Goal: Information Seeking & Learning: Check status

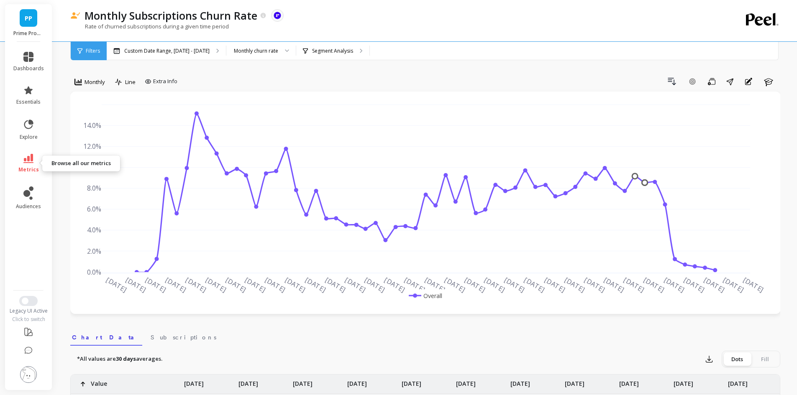
click at [27, 160] on icon at bounding box center [28, 158] width 10 height 9
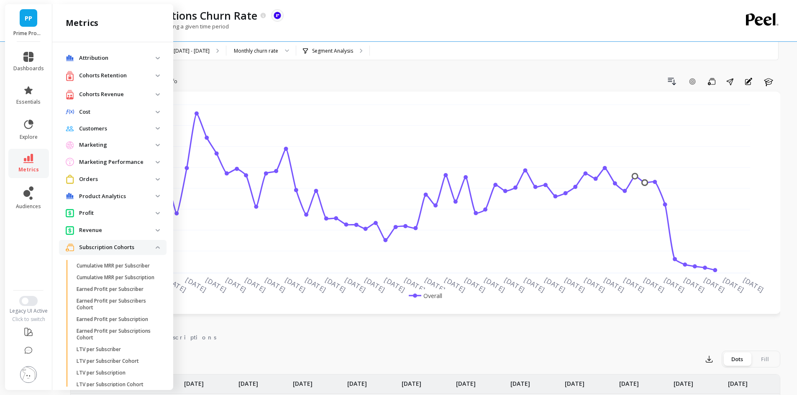
scroll to position [435, 0]
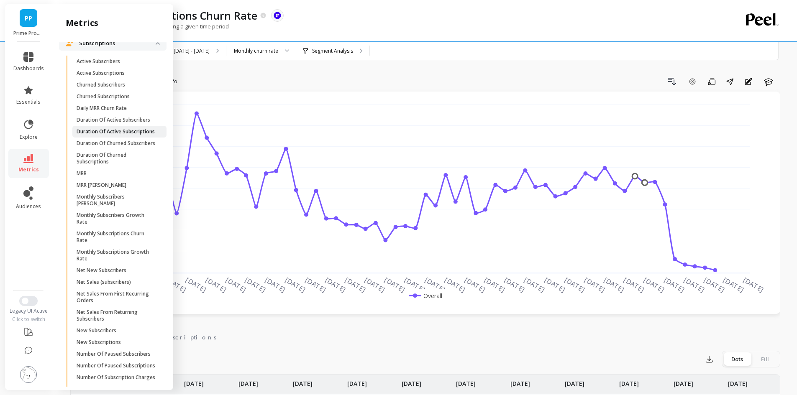
click at [123, 135] on p "Duration Of Active Subscriptions" at bounding box center [116, 131] width 78 height 7
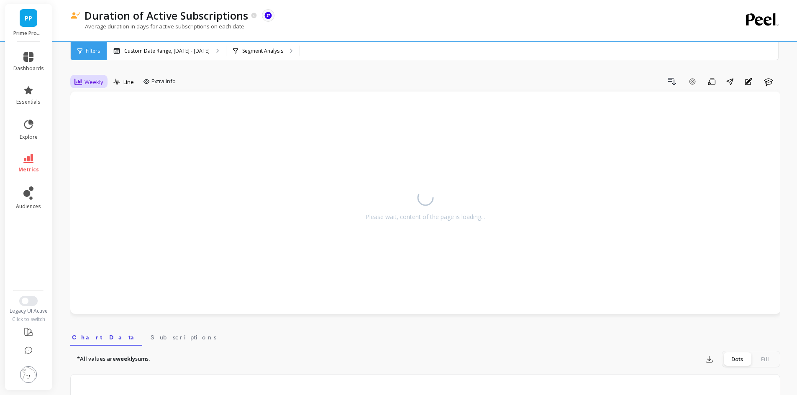
click at [83, 81] on div "Weekly" at bounding box center [88, 82] width 29 height 10
click at [99, 144] on div "Monthly" at bounding box center [101, 148] width 58 height 15
click at [212, 48] on div "Custom Date Range, [DATE] - [DATE]" at bounding box center [166, 51] width 119 height 18
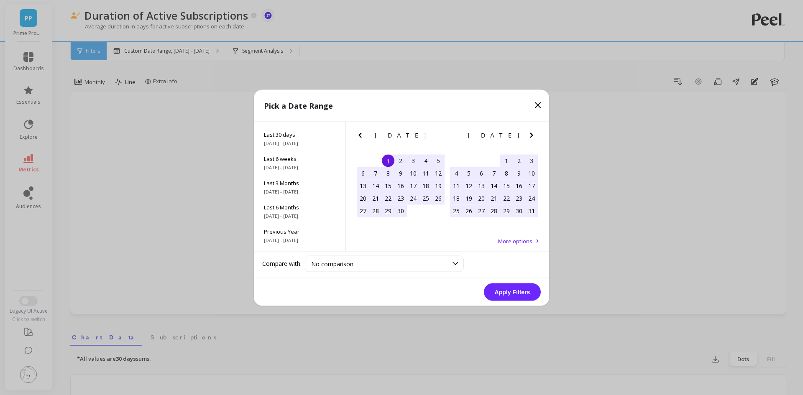
scroll to position [113, 0]
click at [289, 230] on div "All Data [DATE] - [DATE]" at bounding box center [300, 239] width 92 height 24
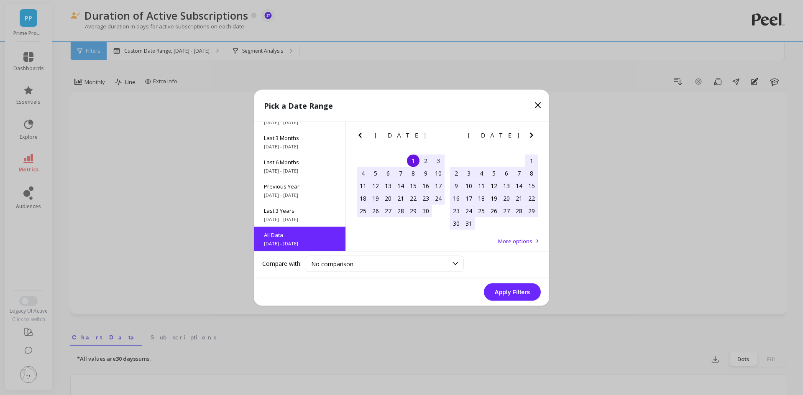
scroll to position [0, 0]
click at [507, 297] on button "Apply Filters" at bounding box center [512, 292] width 57 height 18
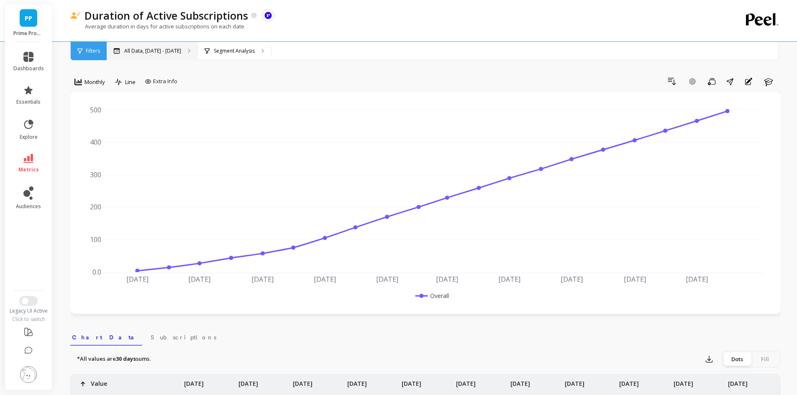
click at [171, 55] on div "All Data, [DATE] - [DATE]" at bounding box center [152, 51] width 91 height 18
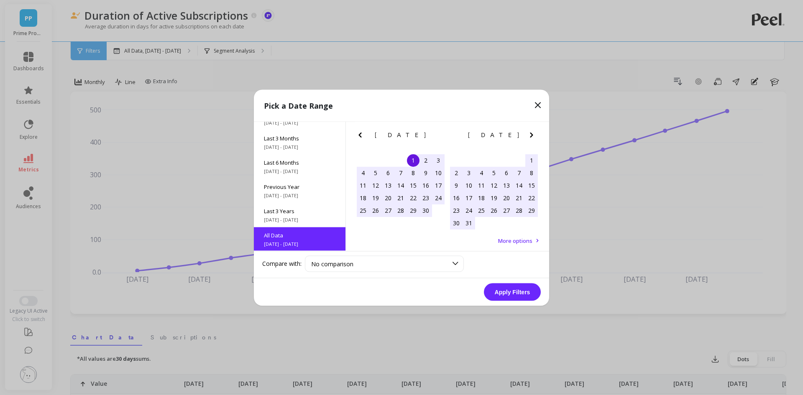
scroll to position [113, 0]
click at [506, 292] on button "Apply Filters" at bounding box center [512, 292] width 57 height 18
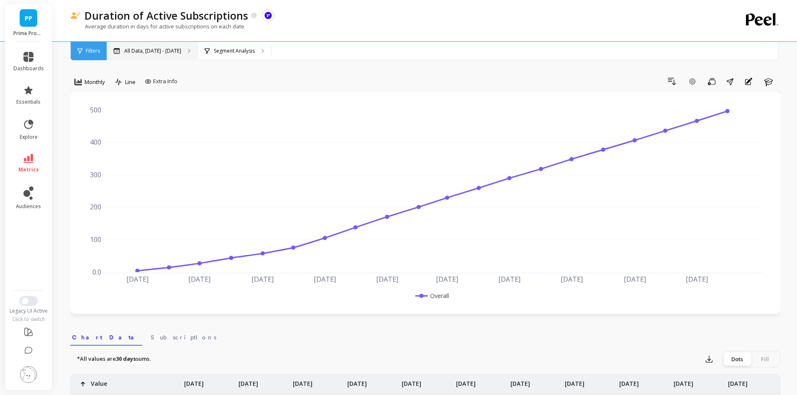
click at [180, 47] on div "All Data, [DATE] - [DATE]" at bounding box center [152, 51] width 91 height 18
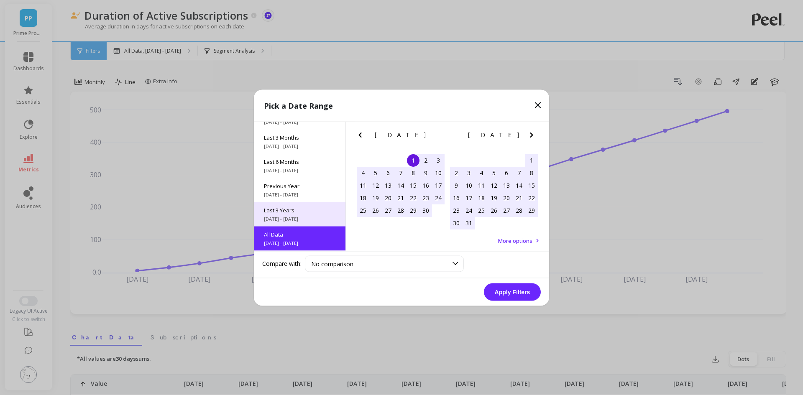
click at [300, 212] on span "Last 3 Years" at bounding box center [300, 210] width 72 height 8
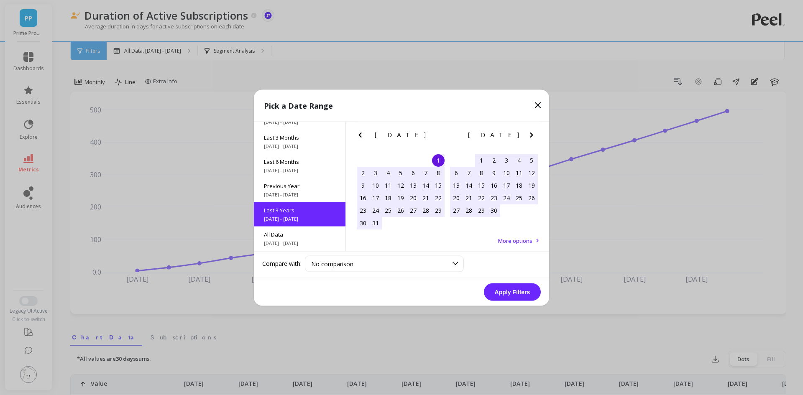
click at [507, 294] on button "Apply Filters" at bounding box center [512, 292] width 57 height 18
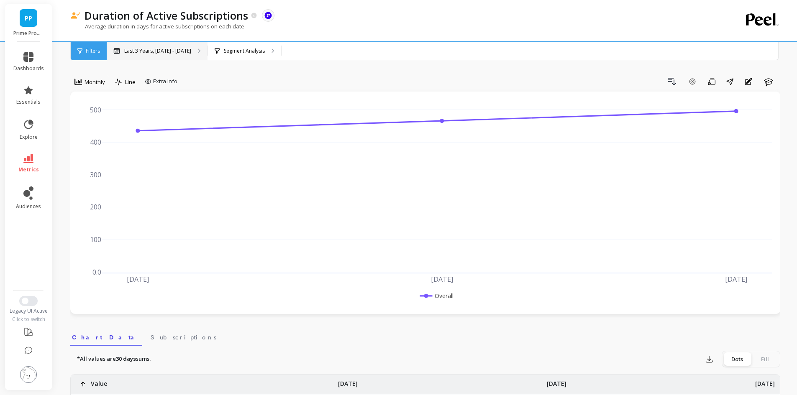
click at [148, 53] on p "Last 3 Years, [DATE] - [DATE]" at bounding box center [157, 51] width 67 height 7
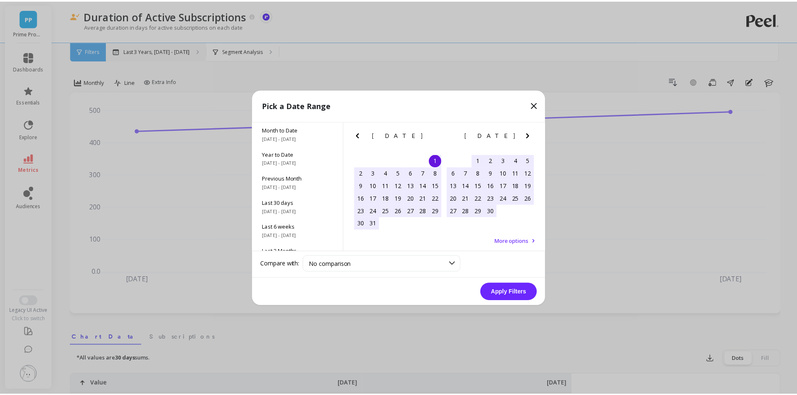
scroll to position [0, 0]
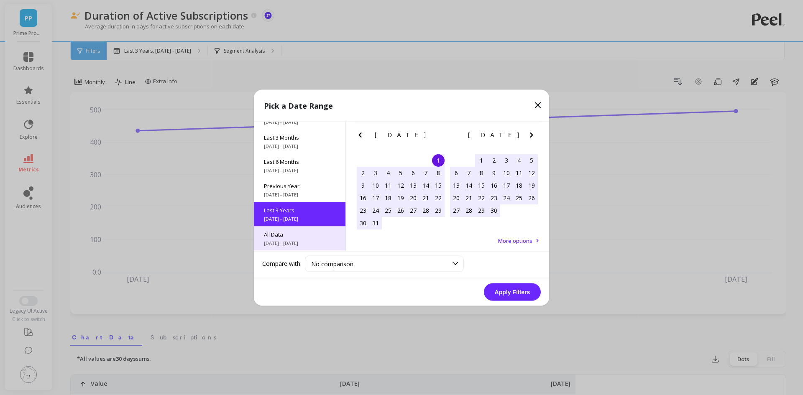
click at [294, 238] on div "All Data [DATE] - [DATE]" at bounding box center [300, 238] width 92 height 24
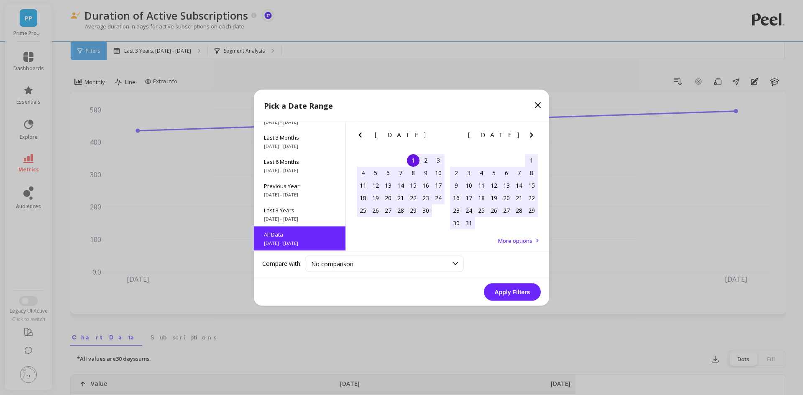
click at [515, 293] on button "Apply Filters" at bounding box center [512, 292] width 57 height 18
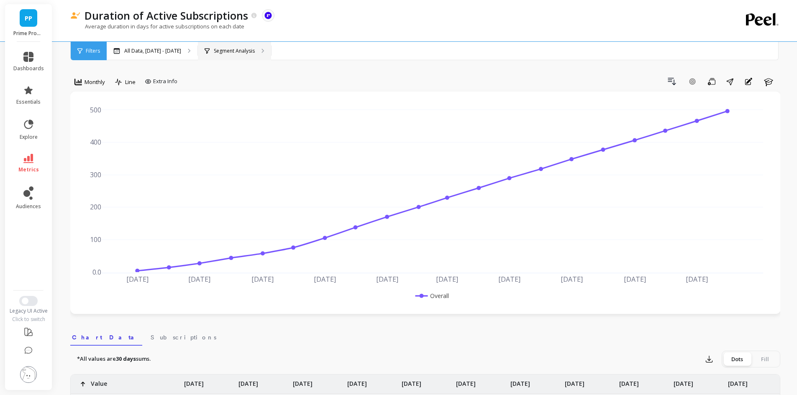
click at [255, 49] on p "Segment Analysis" at bounding box center [234, 51] width 41 height 7
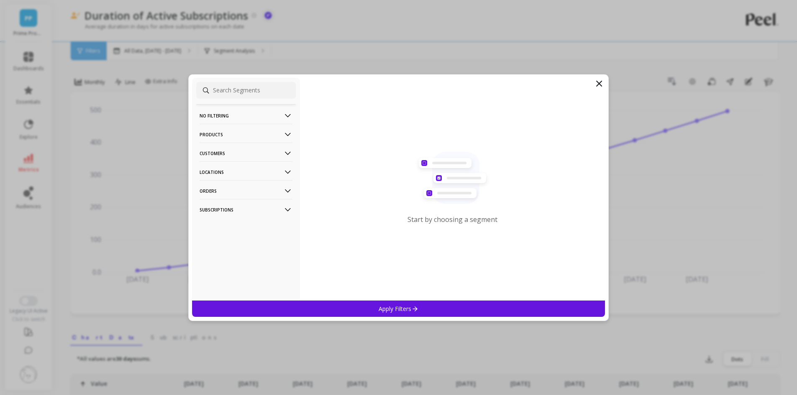
click at [595, 84] on icon at bounding box center [599, 84] width 10 height 10
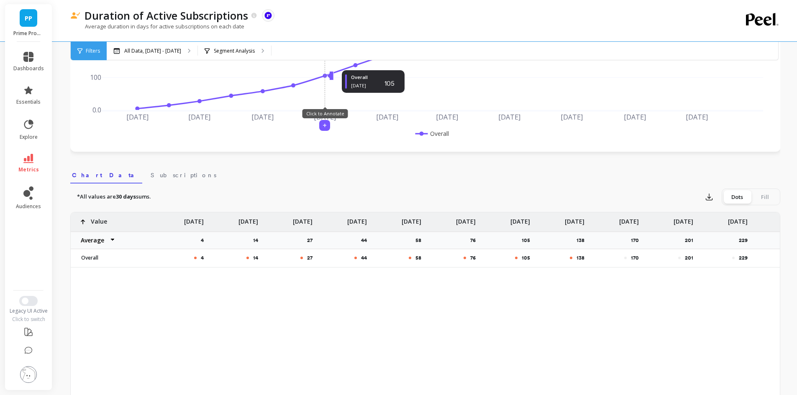
scroll to position [167, 0]
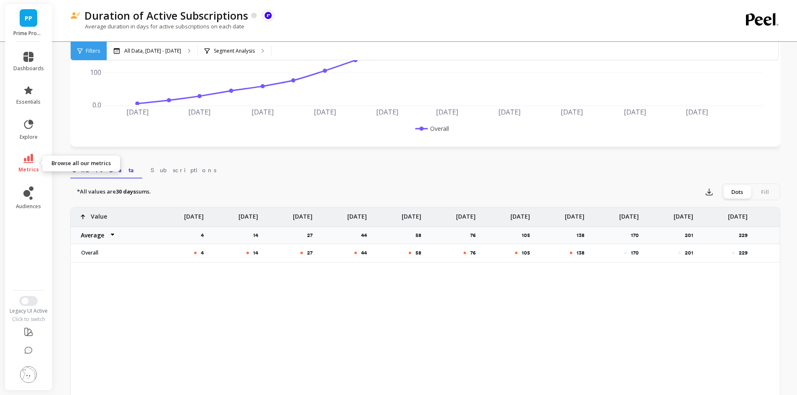
click at [29, 155] on icon at bounding box center [28, 158] width 10 height 9
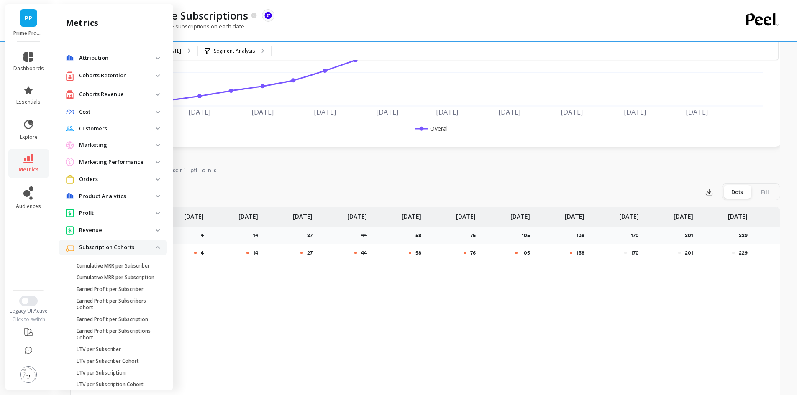
scroll to position [435, 0]
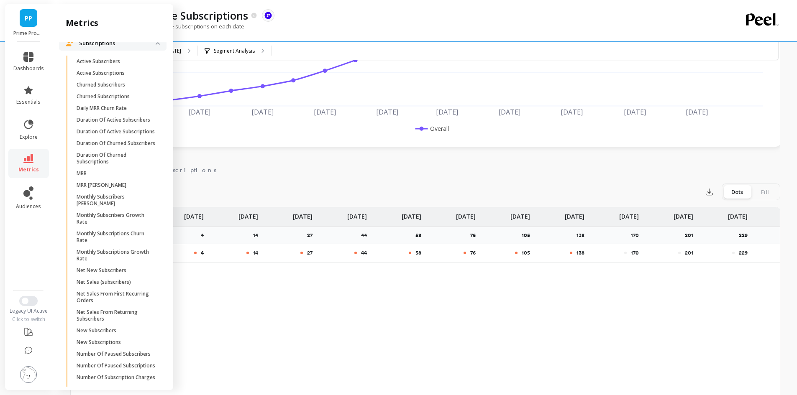
click at [105, 123] on p "Duration Of Active Subscribers" at bounding box center [114, 120] width 74 height 7
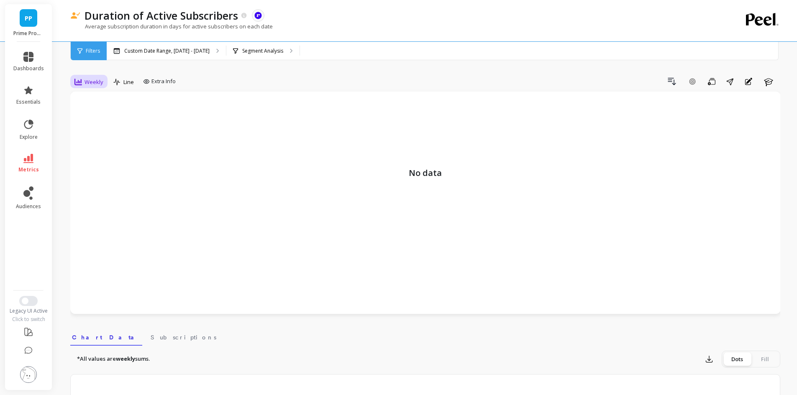
click at [88, 79] on span "Weekly" at bounding box center [93, 82] width 19 height 8
click at [98, 151] on div "Monthly" at bounding box center [101, 149] width 48 height 8
click at [167, 44] on div "Custom Date Range, [DATE] - [DATE]" at bounding box center [166, 51] width 119 height 18
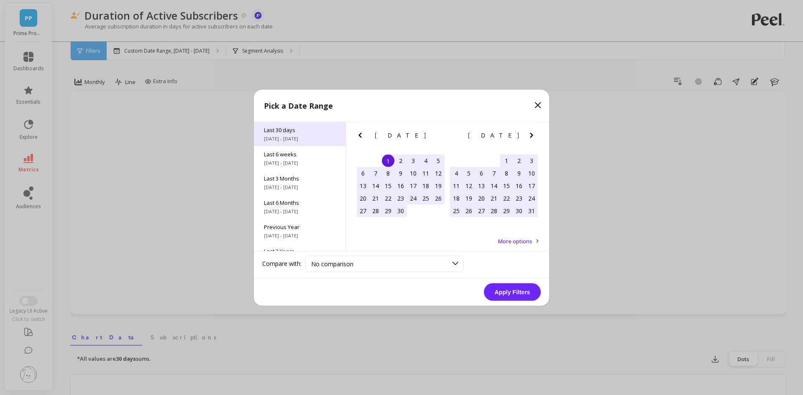
scroll to position [113, 0]
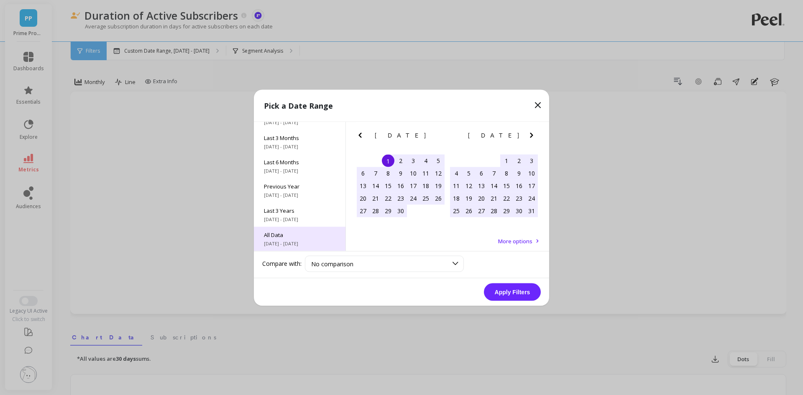
click at [290, 238] on span "All Data" at bounding box center [300, 235] width 72 height 8
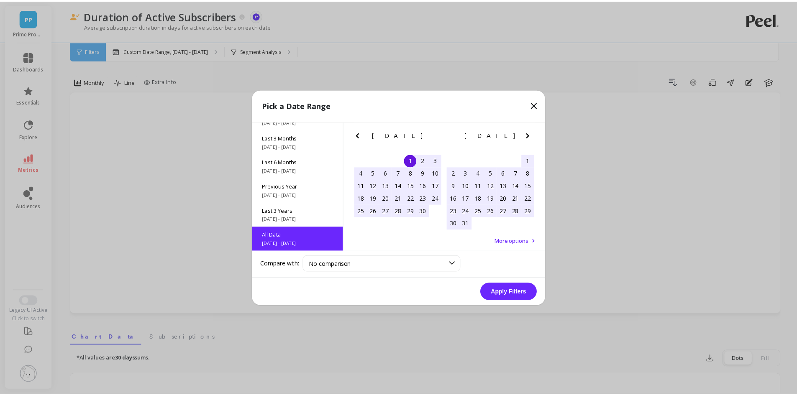
scroll to position [0, 0]
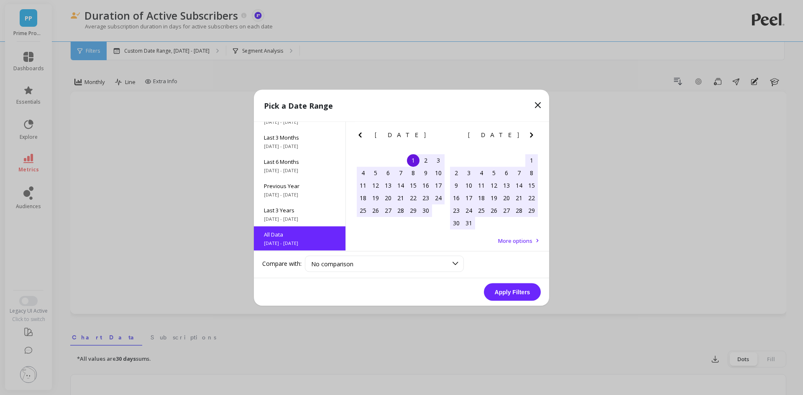
click at [526, 293] on button "Apply Filters" at bounding box center [512, 292] width 57 height 18
